Goal: Task Accomplishment & Management: Use online tool/utility

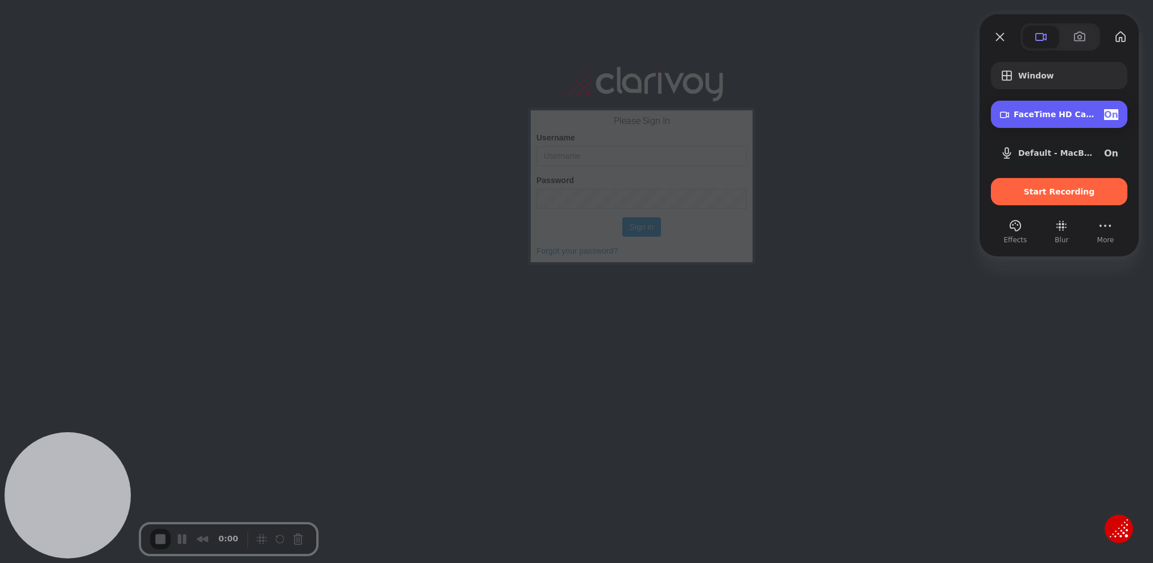
click at [1012, 122] on div "FaceTime HD Camera (Built-in) (05ac:8514) On" at bounding box center [1059, 114] width 137 height 27
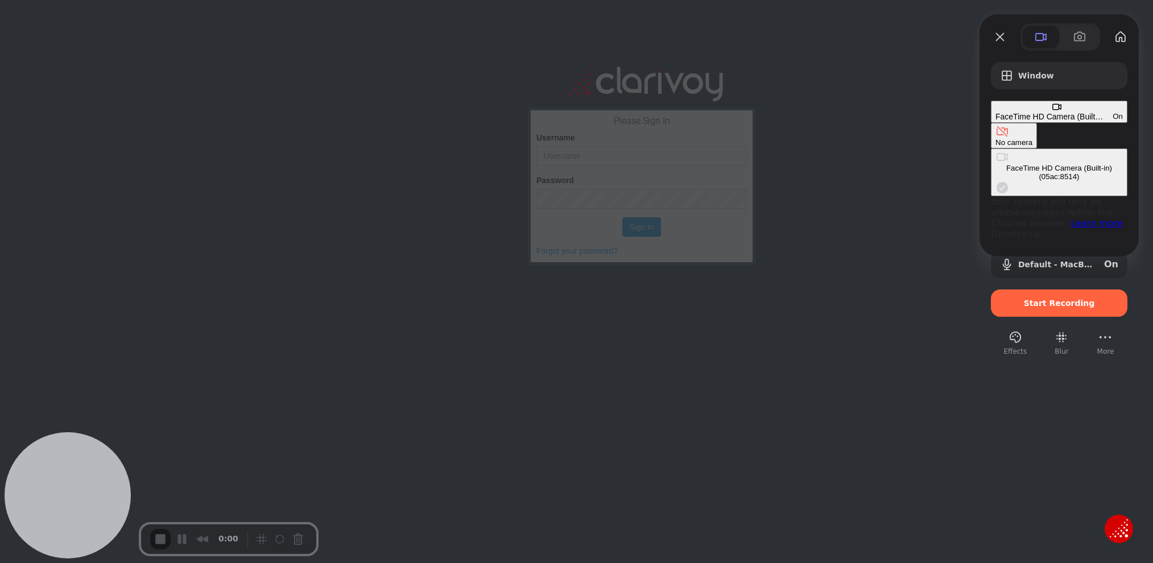
click at [996, 138] on div "No camera" at bounding box center [1014, 142] width 37 height 9
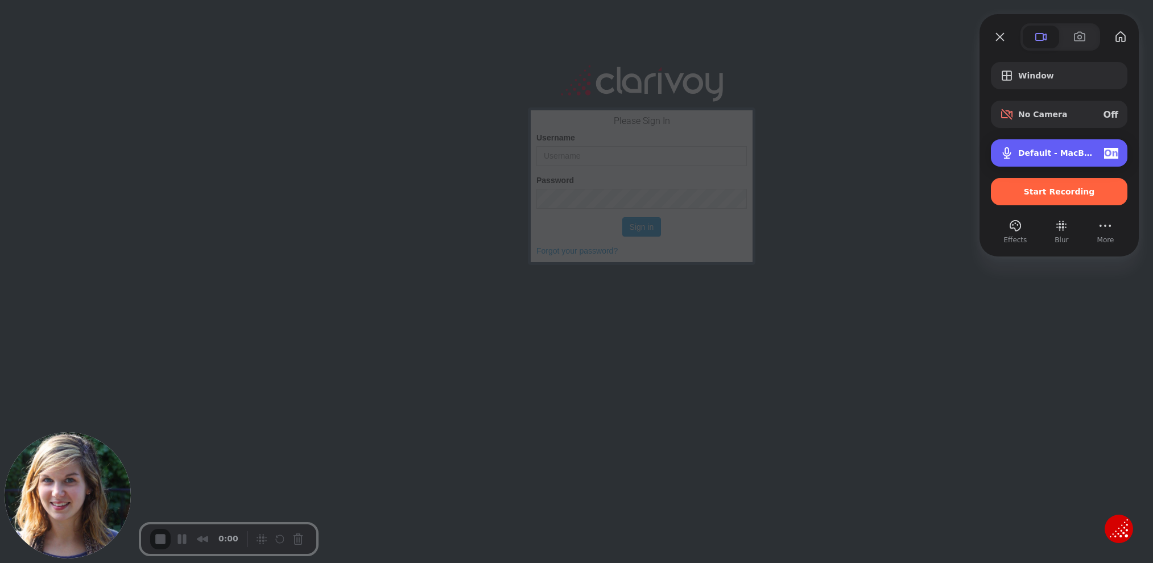
click at [1025, 159] on div "Default - MacBook Pro Microphone (Built-in) On" at bounding box center [1068, 153] width 100 height 11
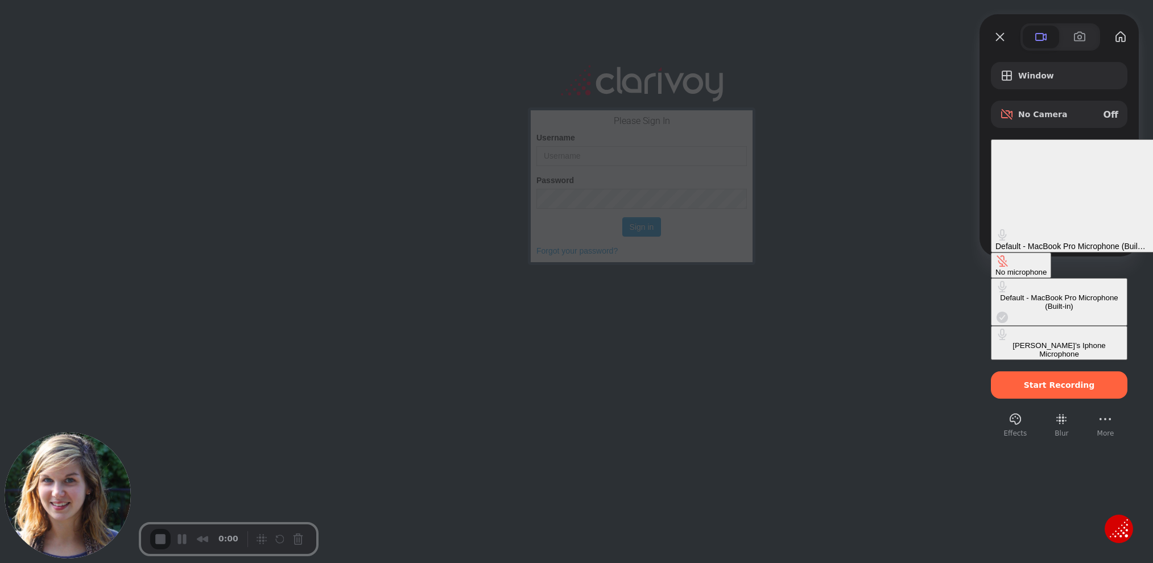
click at [991, 253] on button "No microphone" at bounding box center [1021, 266] width 60 height 26
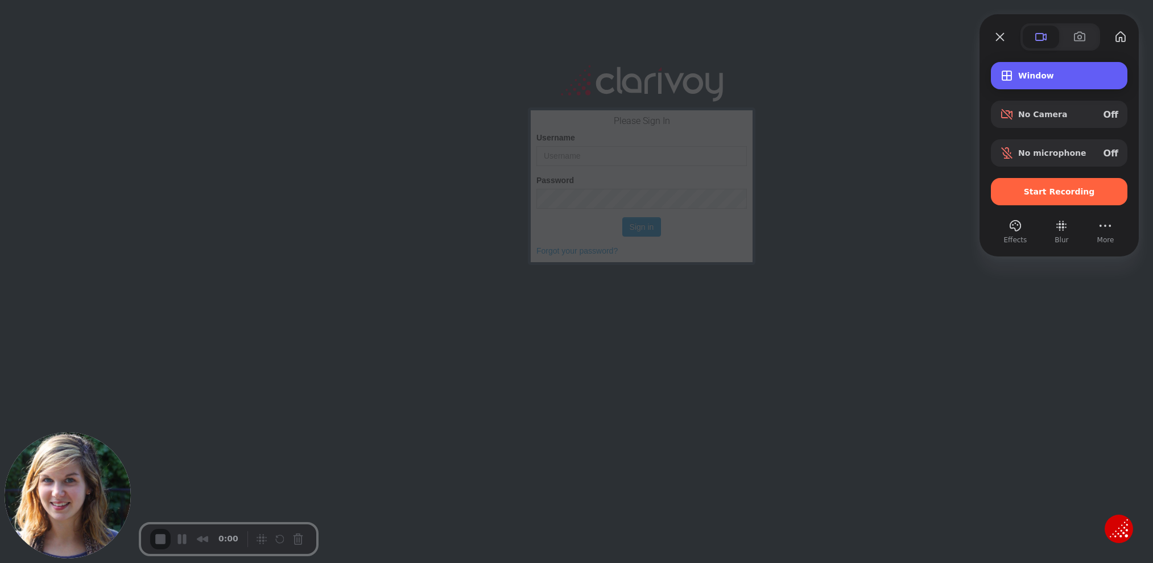
click at [1051, 75] on span "Window" at bounding box center [1068, 75] width 100 height 9
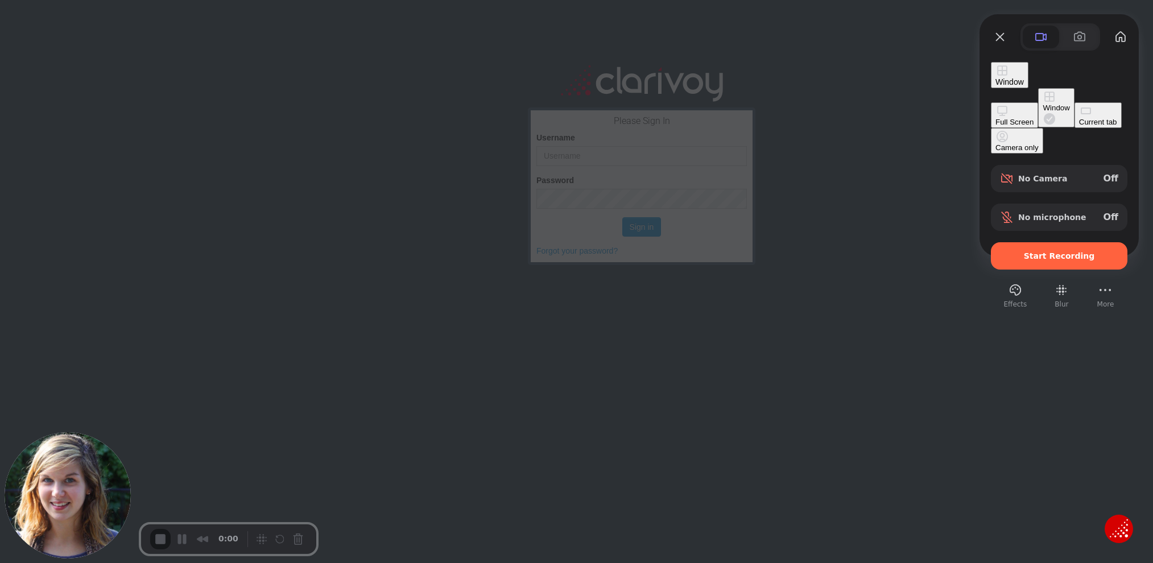
drag, startPoint x: 934, startPoint y: 218, endPoint x: 1029, endPoint y: 218, distance: 95.6
click at [938, 218] on div at bounding box center [576, 281] width 1153 height 563
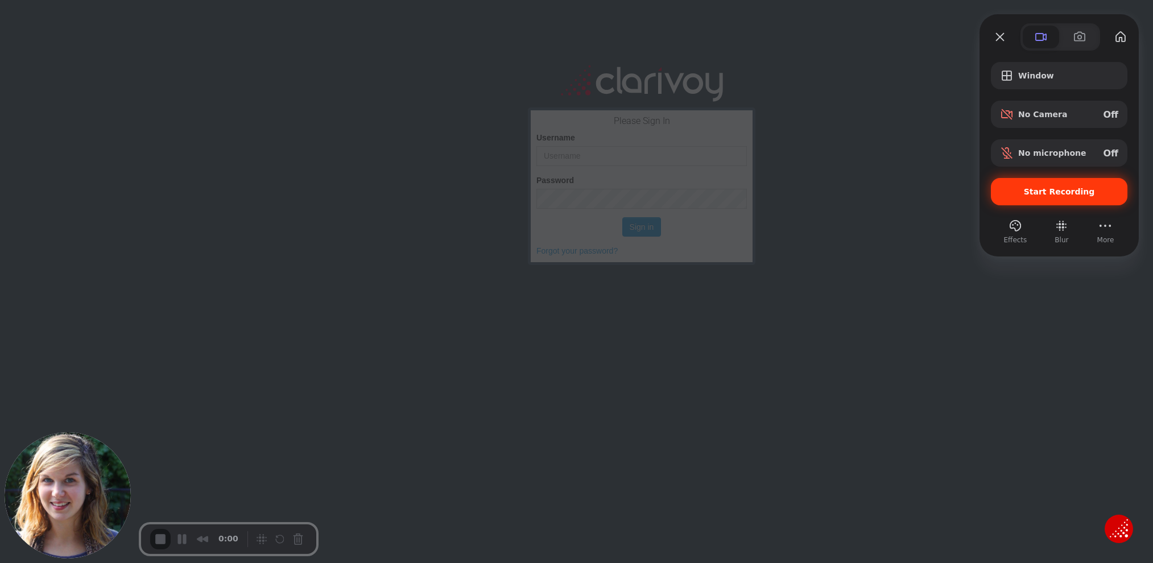
click at [1039, 196] on span "Start Recording" at bounding box center [1059, 191] width 71 height 9
click at [1034, 191] on span "Start Recording" at bounding box center [1059, 191] width 71 height 9
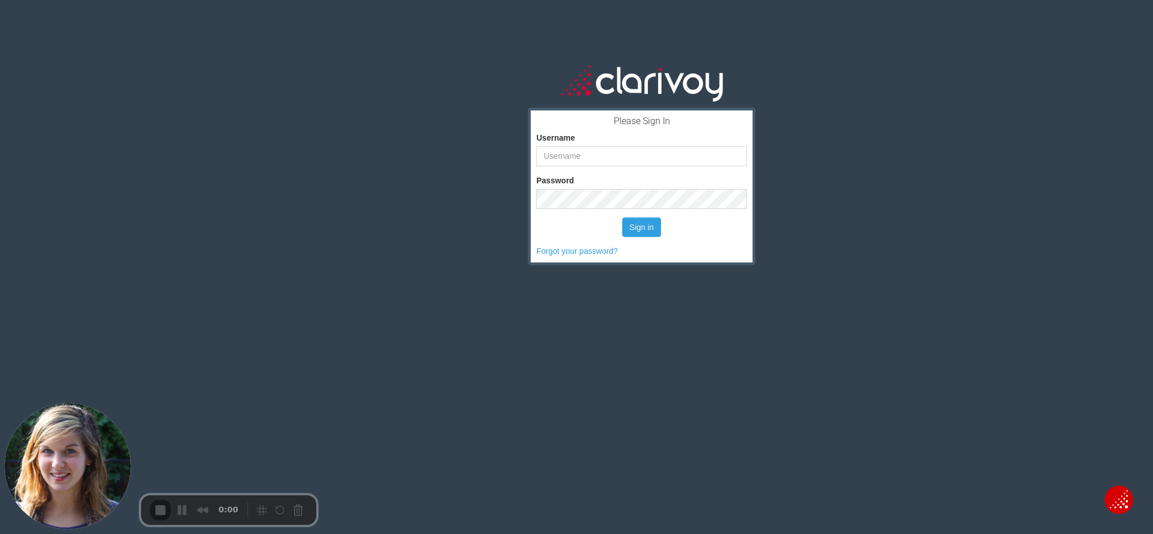
type input "akocha"
click at [633, 228] on button "Sign in" at bounding box center [641, 226] width 39 height 19
